Goal: Information Seeking & Learning: Learn about a topic

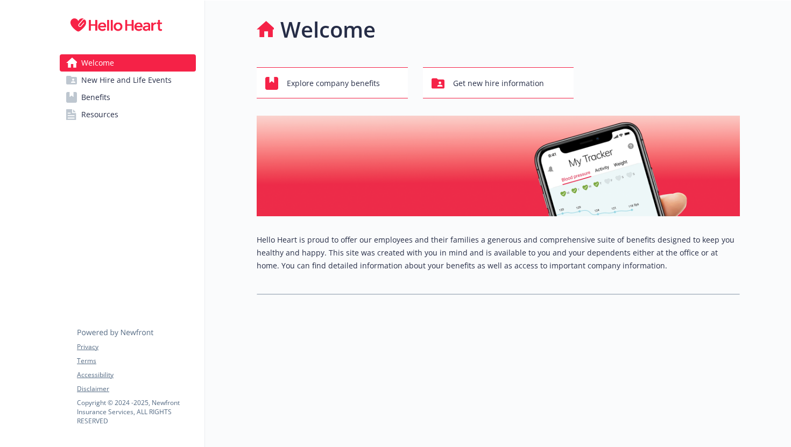
click at [123, 113] on link "Resources" at bounding box center [128, 114] width 136 height 17
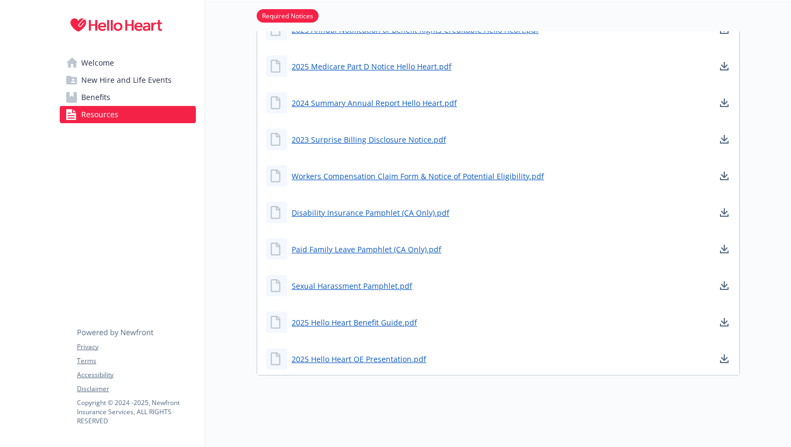
scroll to position [426, 0]
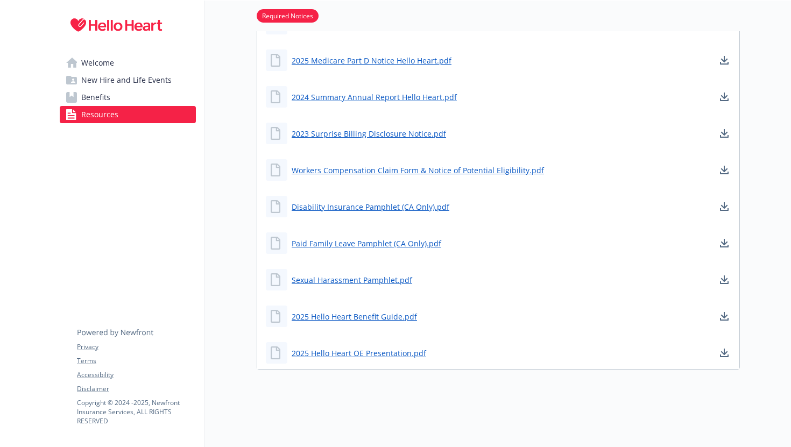
click at [137, 97] on link "Benefits" at bounding box center [128, 97] width 136 height 17
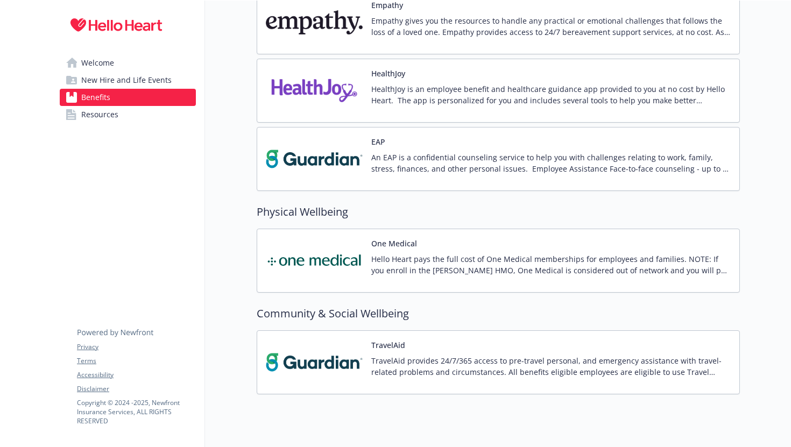
scroll to position [1620, 0]
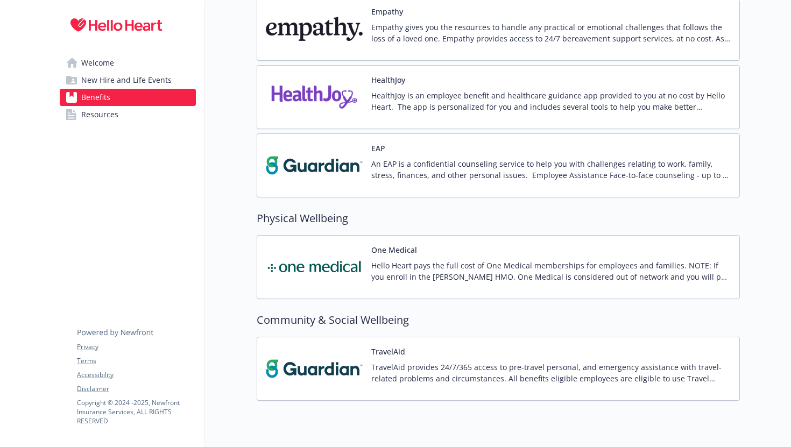
click at [142, 83] on span "New Hire and Life Events" at bounding box center [126, 80] width 90 height 17
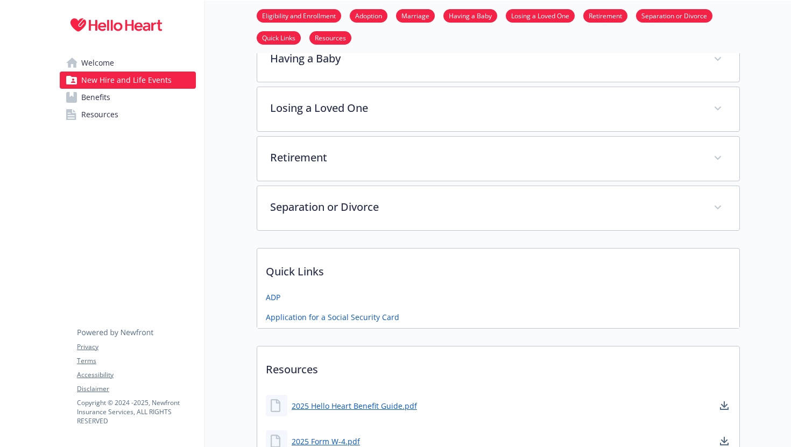
scroll to position [429, 0]
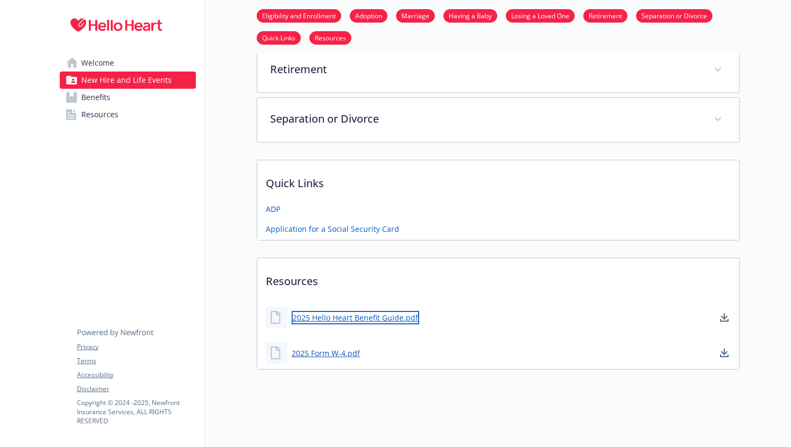
click at [363, 318] on link "2025 Hello Heart Benefit Guide.pdf" at bounding box center [356, 317] width 128 height 13
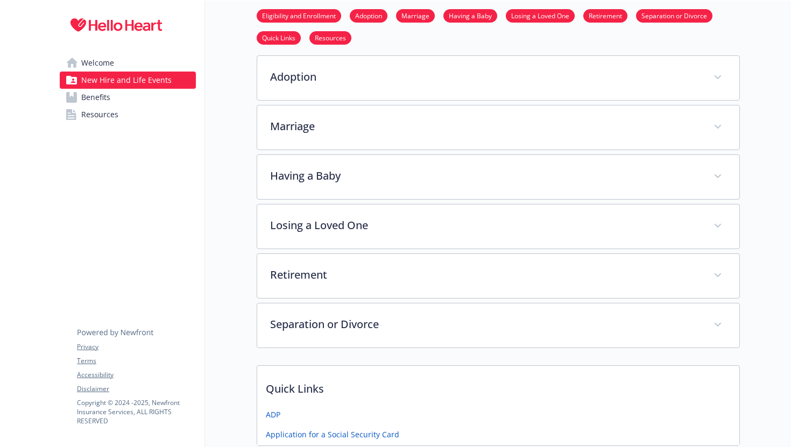
click at [115, 64] on link "Welcome" at bounding box center [128, 62] width 136 height 17
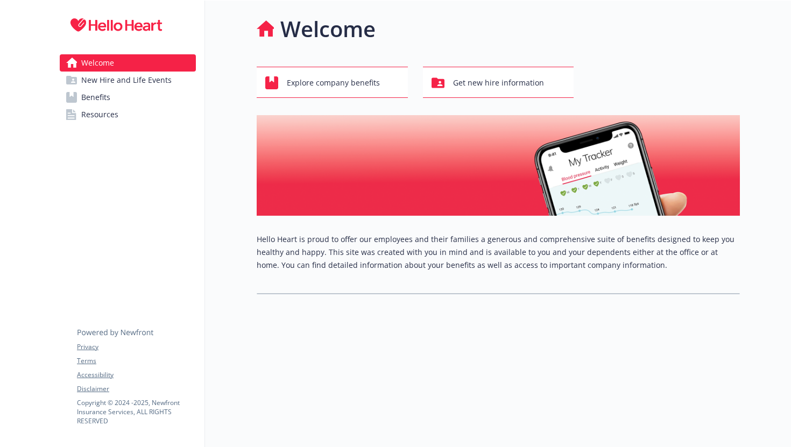
scroll to position [1, 0]
click at [546, 75] on div "Get new hire information" at bounding box center [500, 83] width 137 height 20
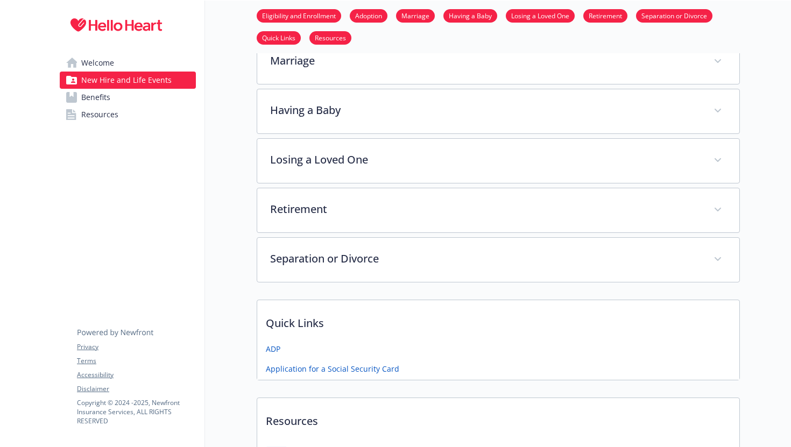
scroll to position [290, 0]
